Goal: Browse casually: Explore the website without a specific task or goal

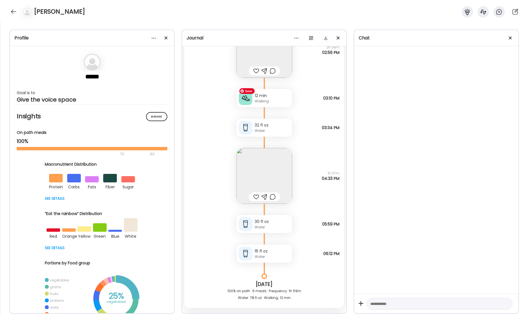
scroll to position [19969, 0]
click at [270, 159] on img at bounding box center [265, 175] width 56 height 56
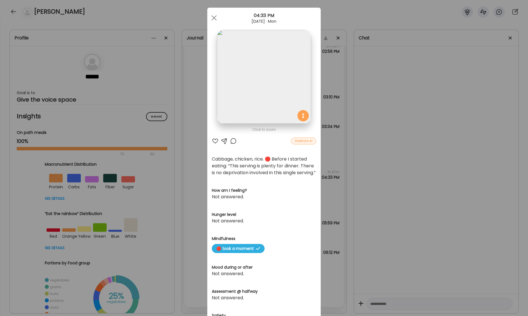
scroll to position [0, 0]
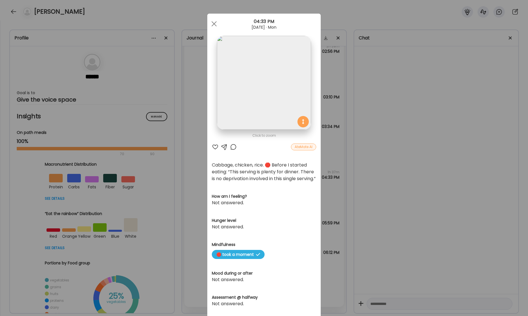
click at [217, 24] on div at bounding box center [214, 23] width 11 height 11
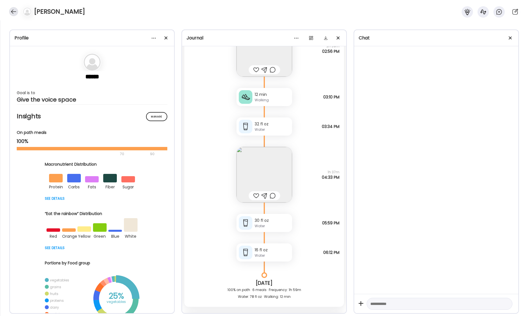
click at [16, 12] on div at bounding box center [13, 11] width 9 height 9
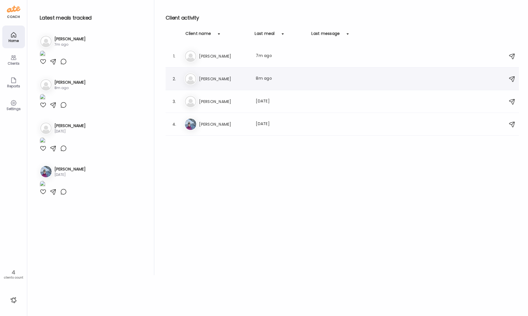
click at [208, 74] on div "El [PERSON_NAME] Last meal: 8m ago" at bounding box center [343, 79] width 318 height 12
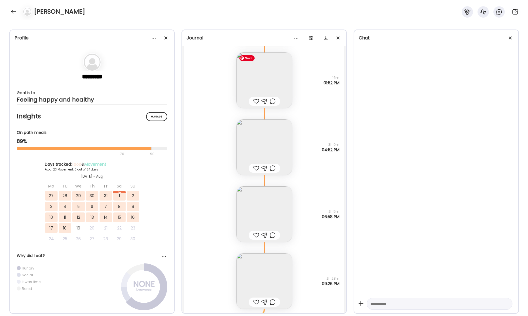
scroll to position [14478, 0]
click at [258, 74] on img at bounding box center [265, 82] width 56 height 56
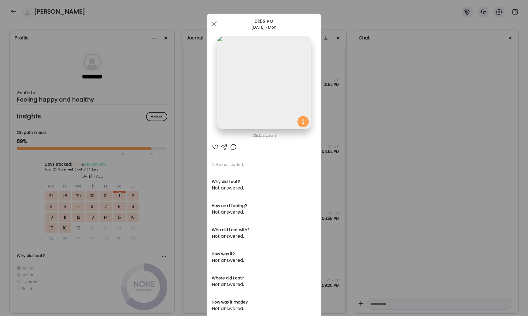
click at [280, 82] on img at bounding box center [264, 83] width 94 height 94
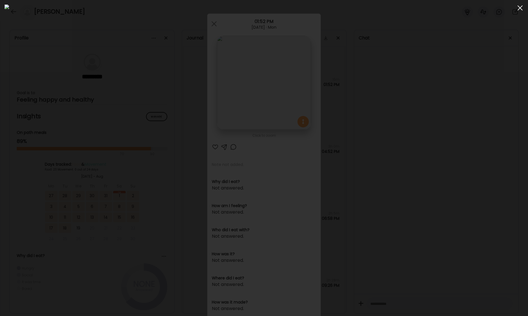
click at [522, 9] on div at bounding box center [520, 7] width 11 height 11
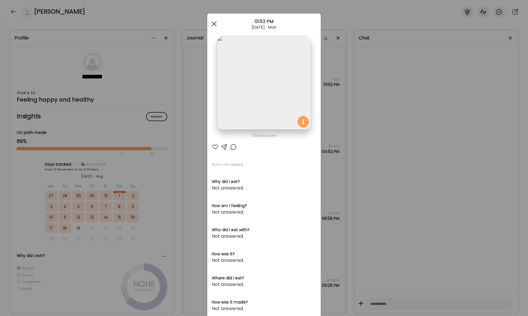
click at [210, 25] on div at bounding box center [214, 23] width 11 height 11
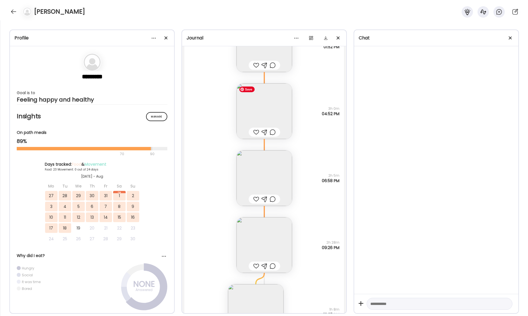
scroll to position [14517, 0]
click at [266, 117] on img at bounding box center [265, 111] width 56 height 56
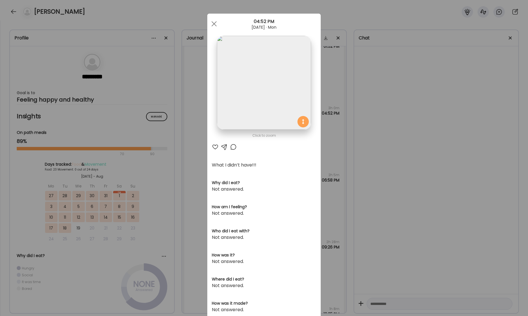
click at [261, 102] on img at bounding box center [264, 83] width 94 height 94
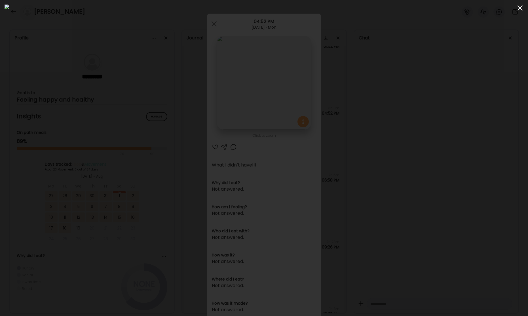
click at [519, 7] on div at bounding box center [520, 7] width 11 height 11
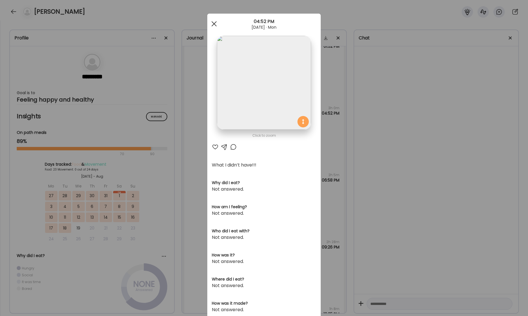
click at [214, 22] on div at bounding box center [214, 23] width 11 height 11
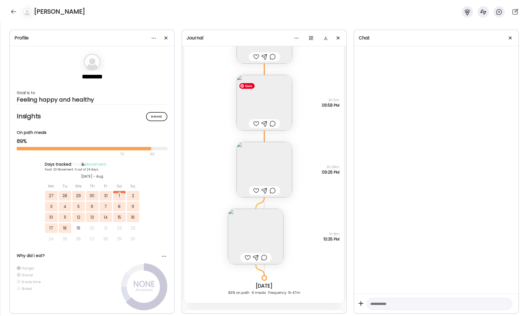
scroll to position [14591, 0]
click at [268, 100] on img at bounding box center [265, 104] width 56 height 56
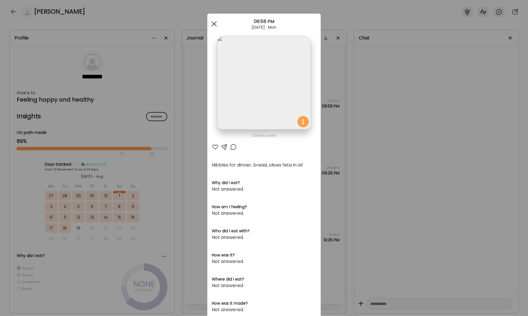
click at [212, 23] on div at bounding box center [214, 23] width 11 height 11
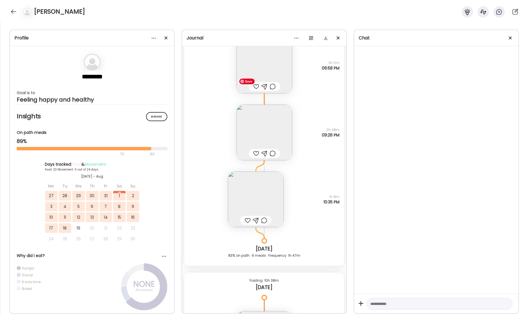
scroll to position [14638, 0]
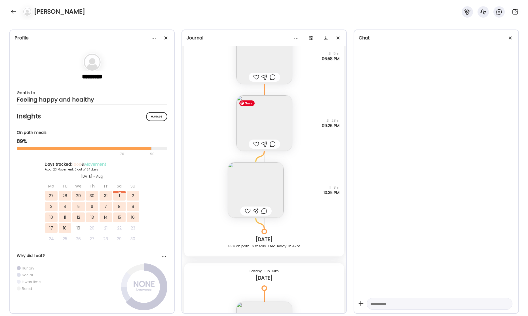
click at [265, 123] on img at bounding box center [265, 123] width 56 height 56
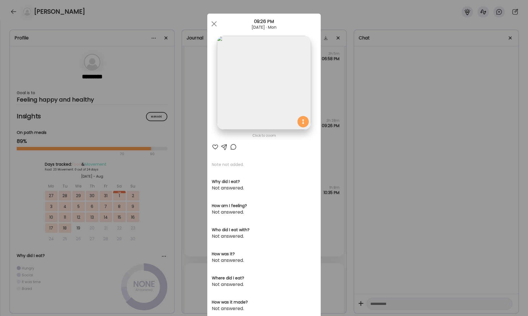
click at [278, 96] on img at bounding box center [264, 83] width 94 height 94
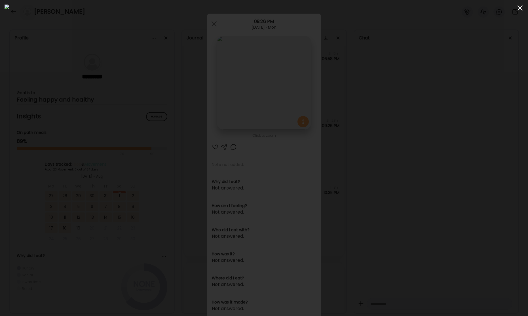
click at [520, 8] on span at bounding box center [520, 7] width 5 height 5
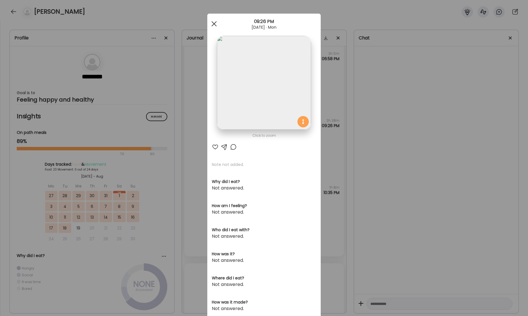
click at [214, 24] on span at bounding box center [214, 23] width 5 height 5
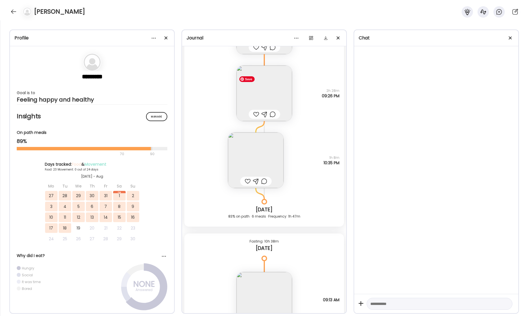
scroll to position [14670, 0]
click at [279, 154] on img at bounding box center [256, 158] width 56 height 56
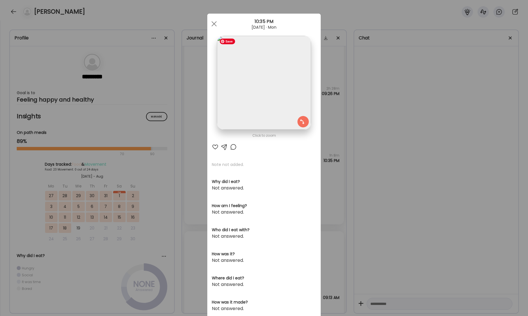
click at [286, 105] on img at bounding box center [264, 83] width 94 height 94
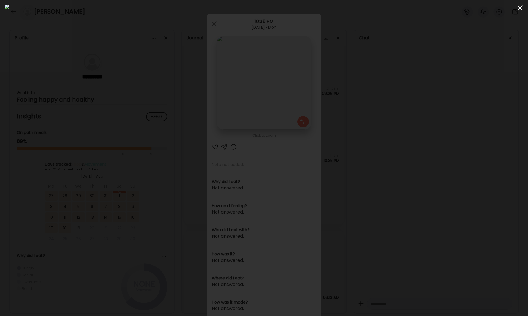
click at [520, 8] on span at bounding box center [520, 7] width 5 height 5
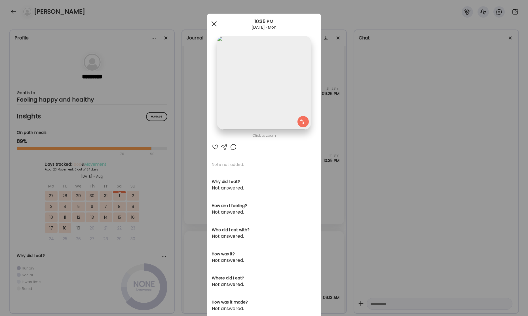
click at [214, 24] on span at bounding box center [214, 23] width 5 height 5
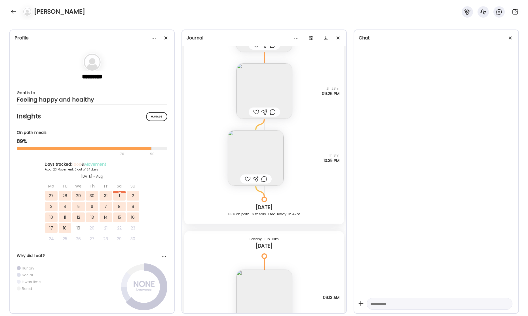
scroll to position [14730, 0]
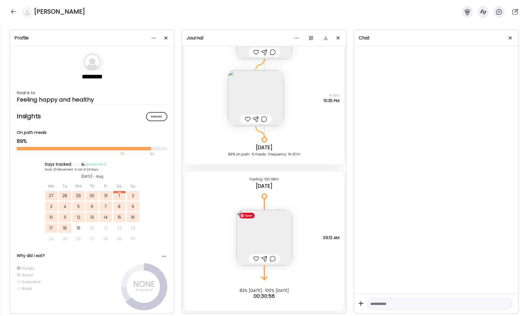
click at [266, 226] on img at bounding box center [265, 238] width 56 height 56
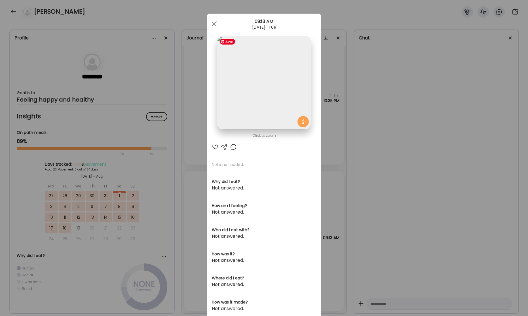
click at [275, 69] on img at bounding box center [264, 83] width 94 height 94
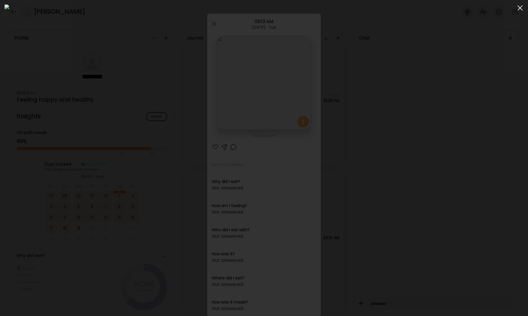
click at [518, 9] on div at bounding box center [520, 7] width 11 height 11
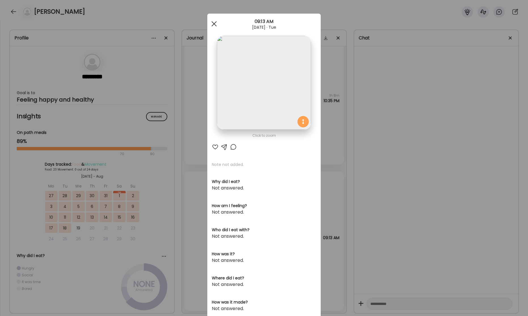
scroll to position [1, 0]
click at [214, 23] on span at bounding box center [214, 22] width 5 height 5
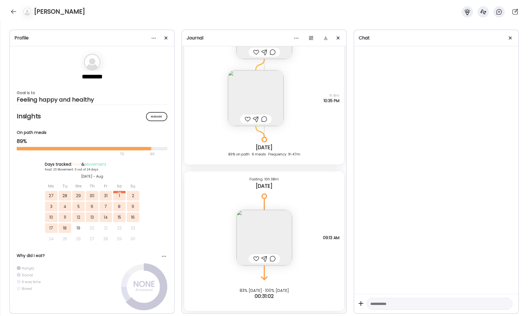
scroll to position [0, 0]
